Goal: Information Seeking & Learning: Understand process/instructions

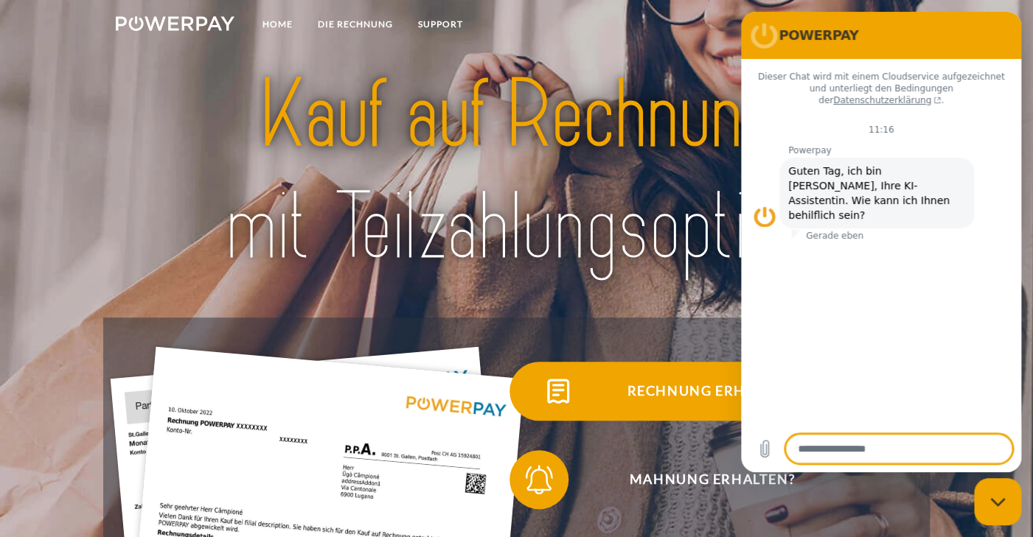
click at [680, 400] on span "Rechnung erhalten?" at bounding box center [711, 391] width 361 height 59
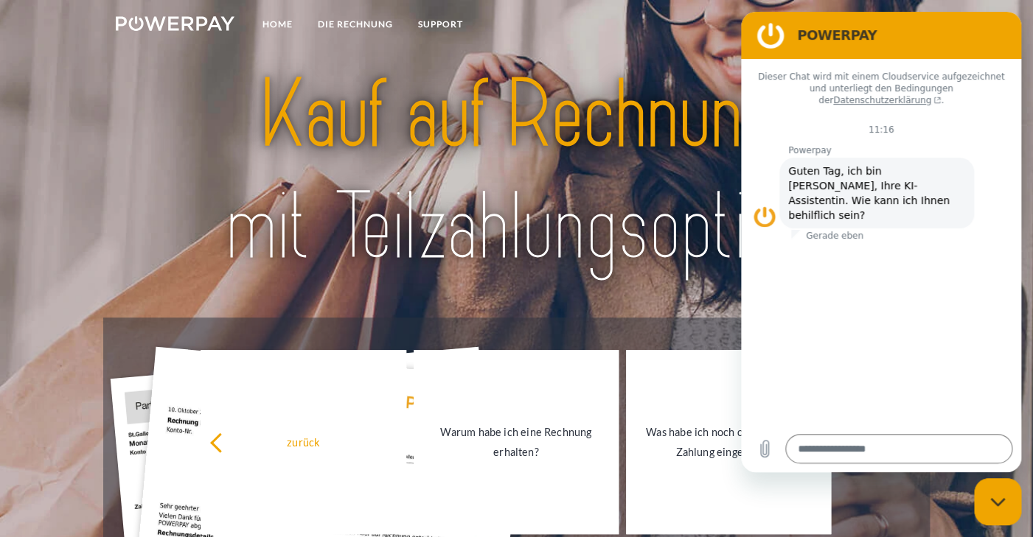
click at [995, 497] on div "Messaging-Fenster schließen" at bounding box center [997, 502] width 44 height 44
type textarea "*"
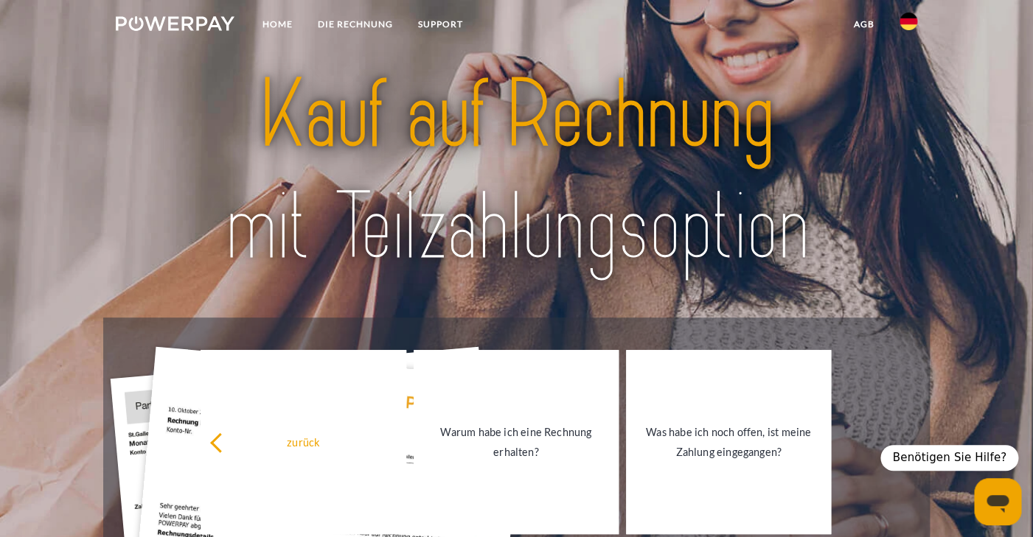
click at [909, 22] on img at bounding box center [908, 22] width 18 height 18
click at [907, 67] on img at bounding box center [908, 69] width 18 height 18
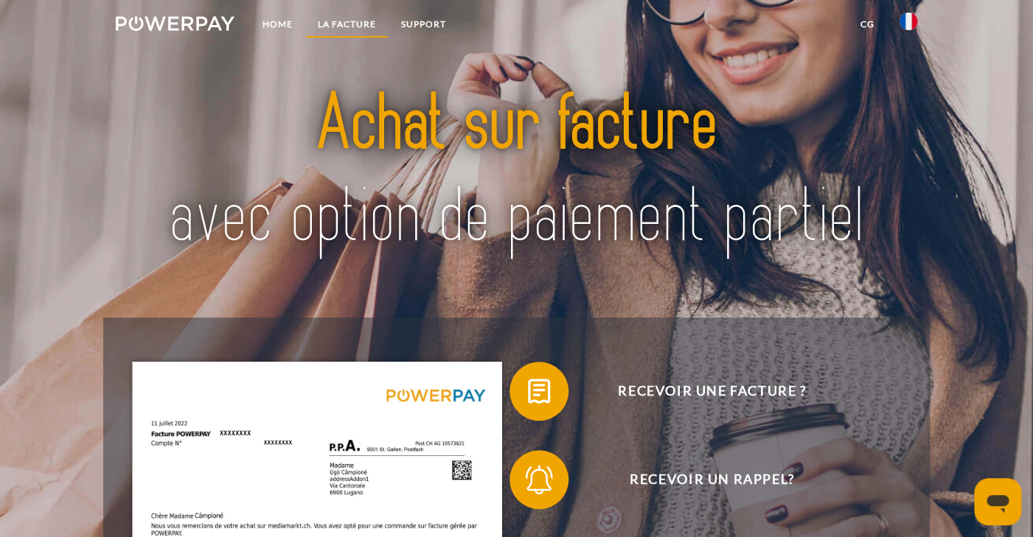
click at [346, 22] on link "LA FACTURE" at bounding box center [346, 24] width 83 height 27
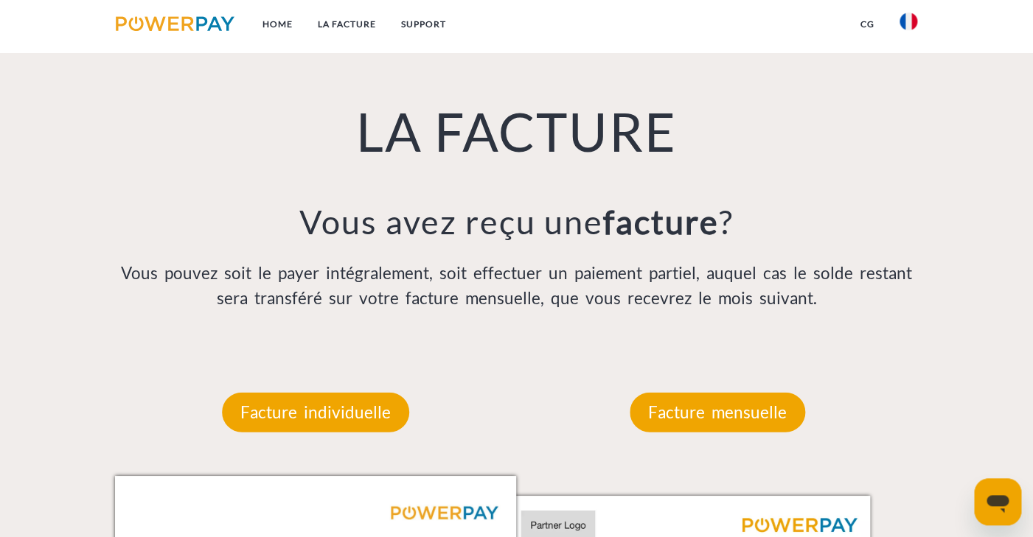
scroll to position [1013, 0]
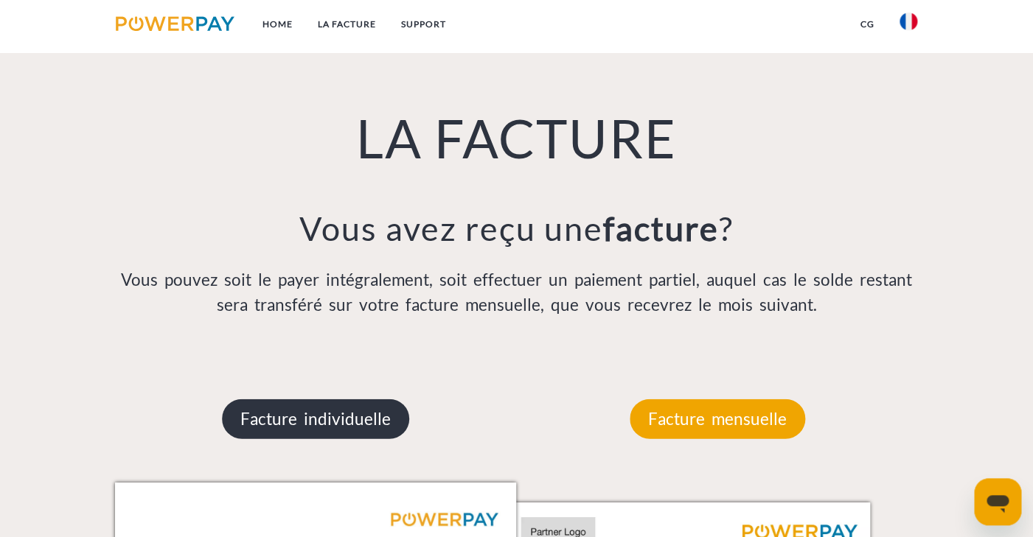
click at [311, 425] on p "Facture individuelle" at bounding box center [315, 419] width 187 height 40
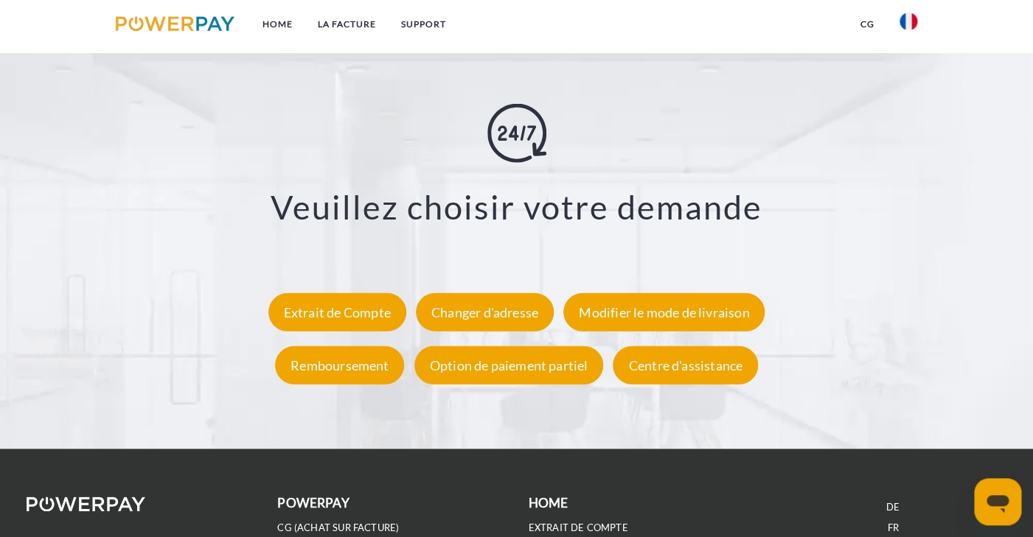
scroll to position [2595, 0]
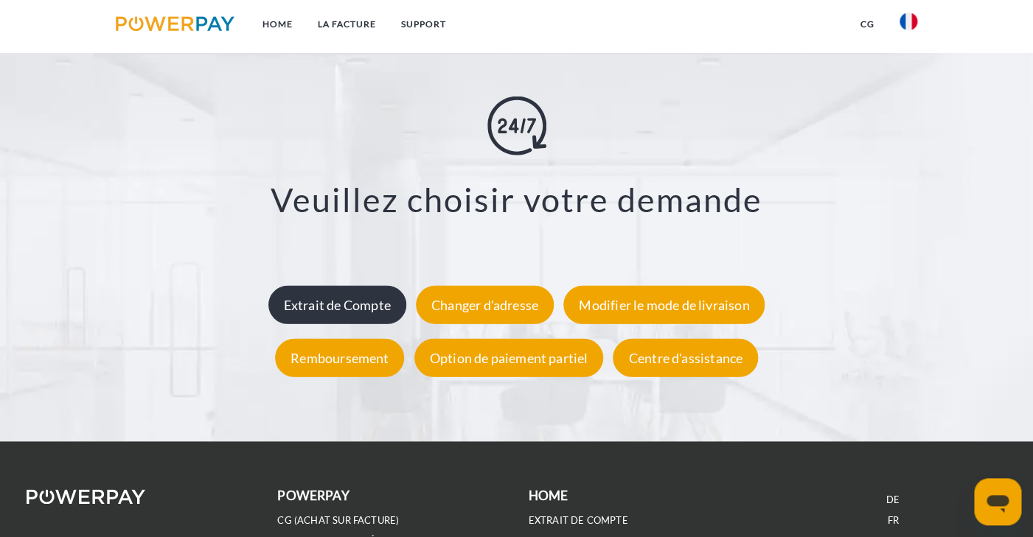
click at [340, 310] on div "Extrait de Compte" at bounding box center [337, 304] width 138 height 38
